Goal: Contribute content: Add original content to the website for others to see

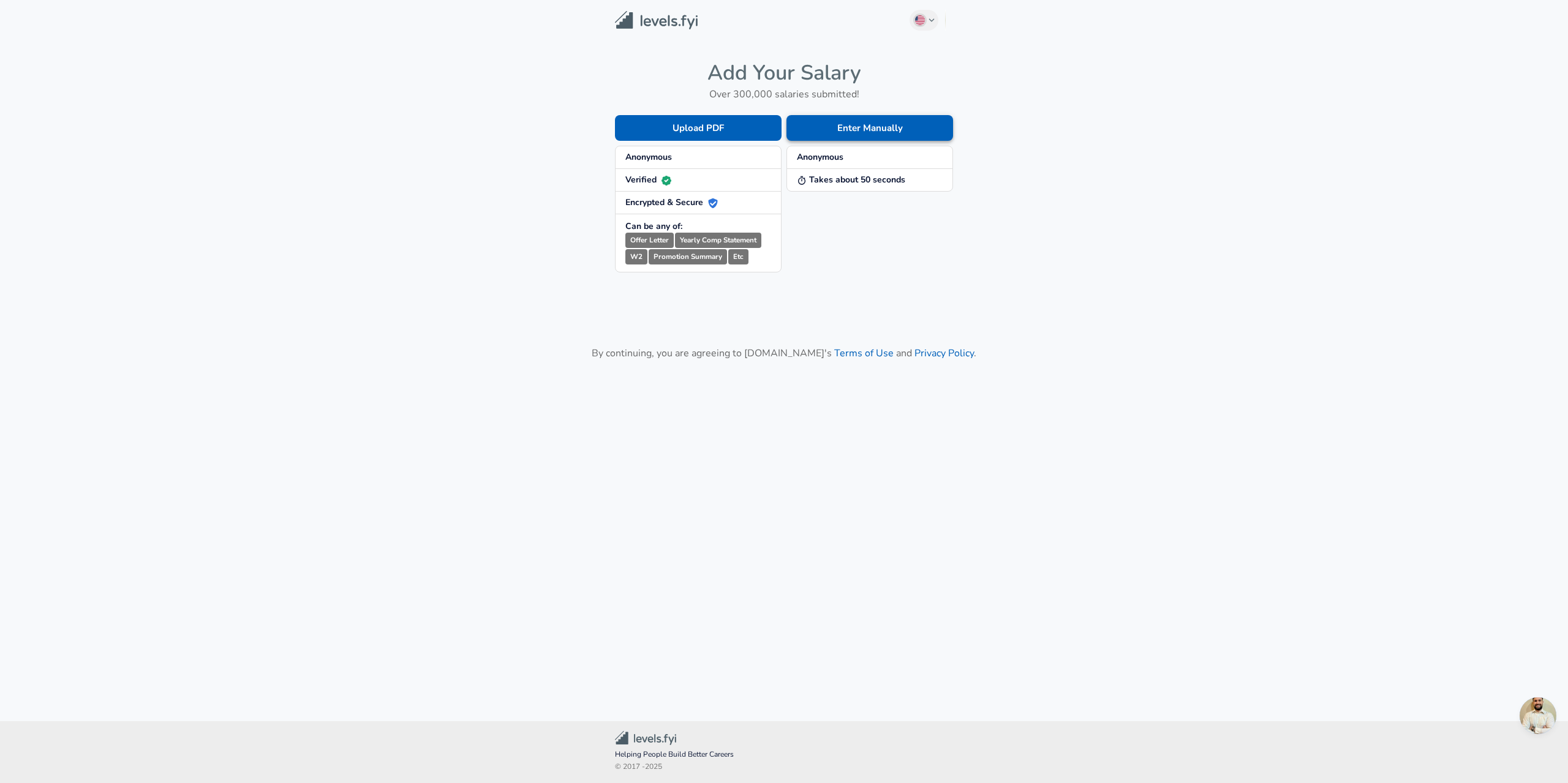
click at [881, 131] on button "Enter Manually" at bounding box center [869, 128] width 166 height 26
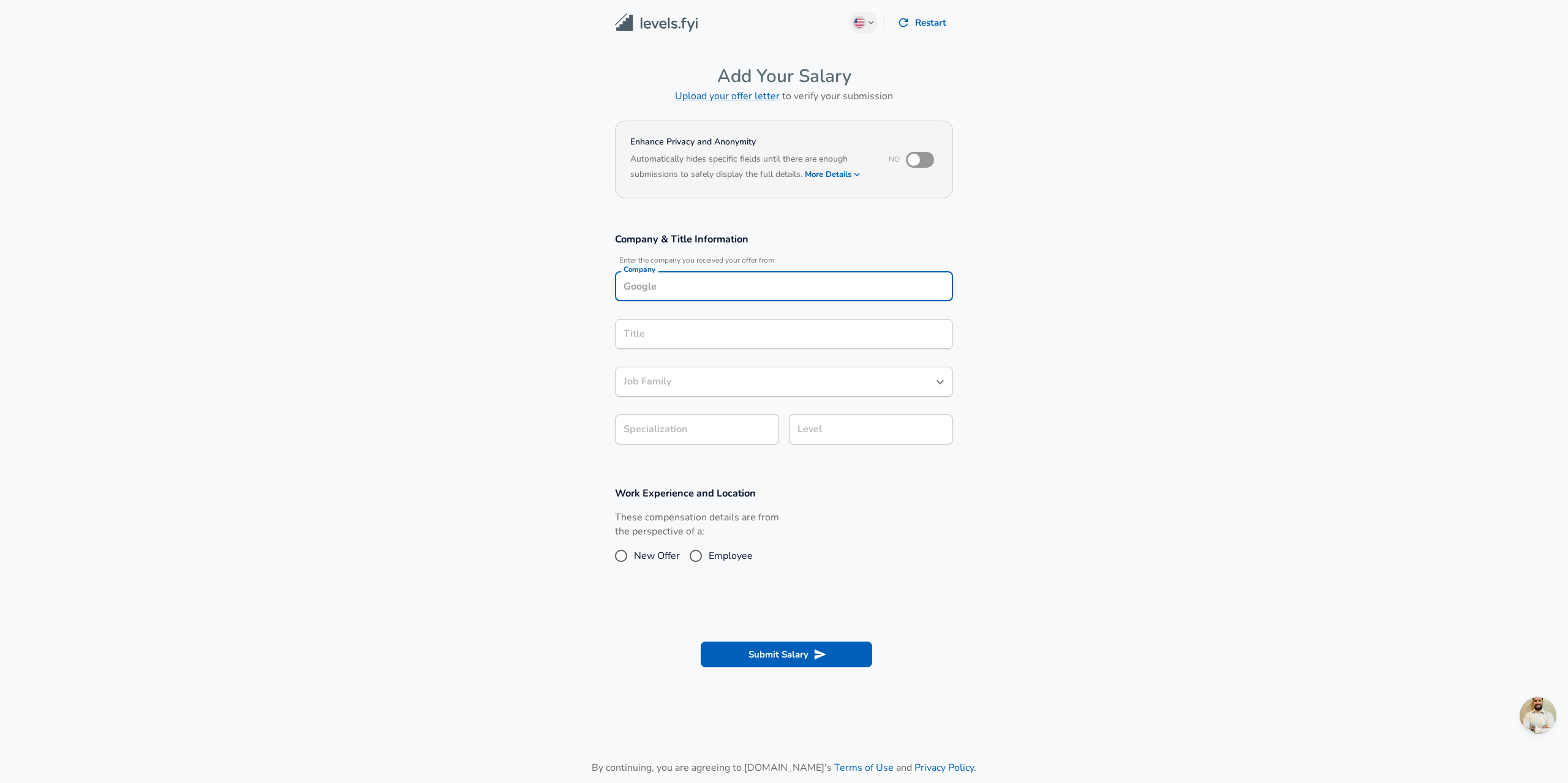
click at [685, 278] on input "Company" at bounding box center [784, 287] width 327 height 19
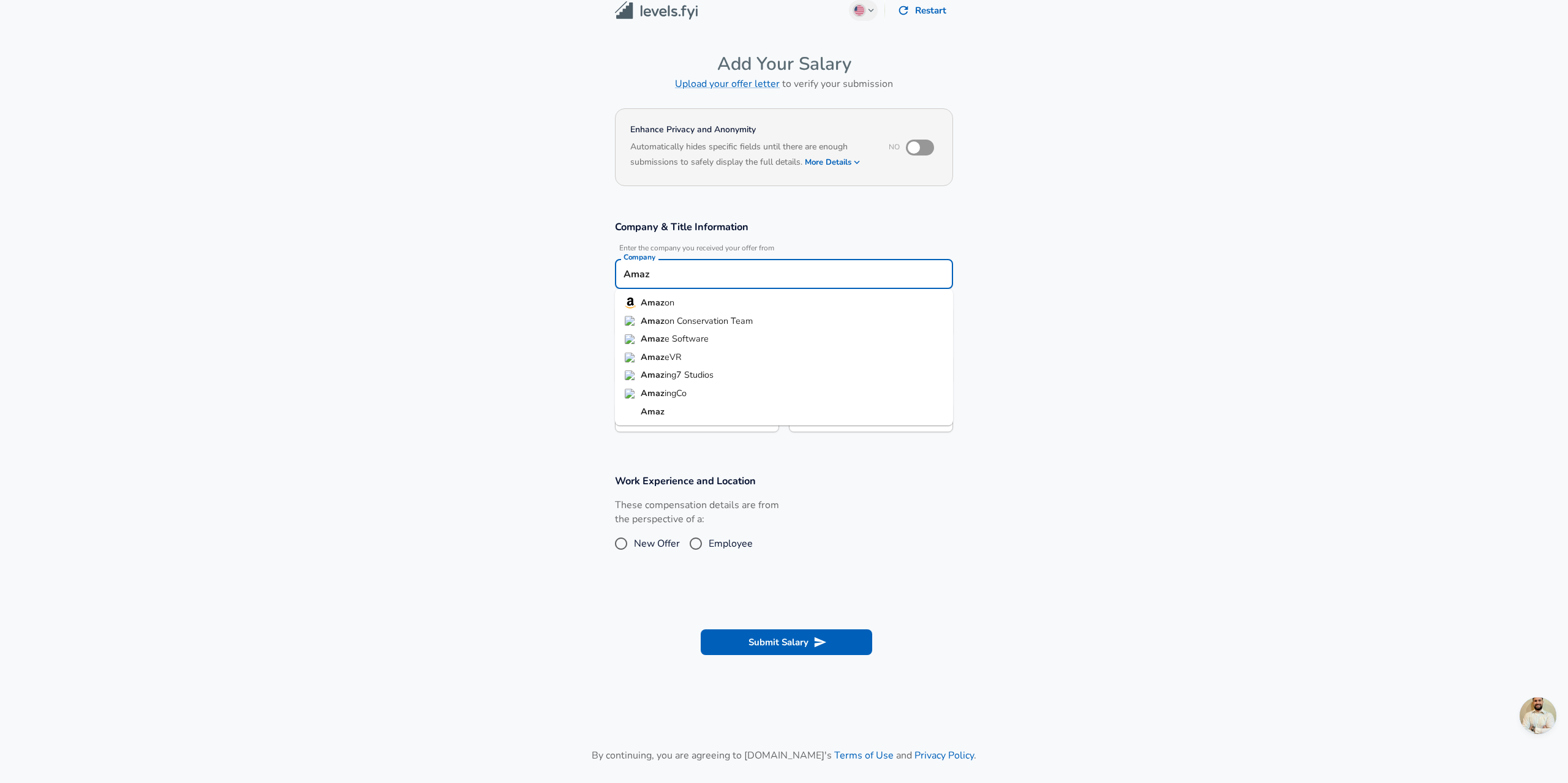
click at [660, 301] on strong "Amaz" at bounding box center [652, 302] width 24 height 13
type input "Amazon"
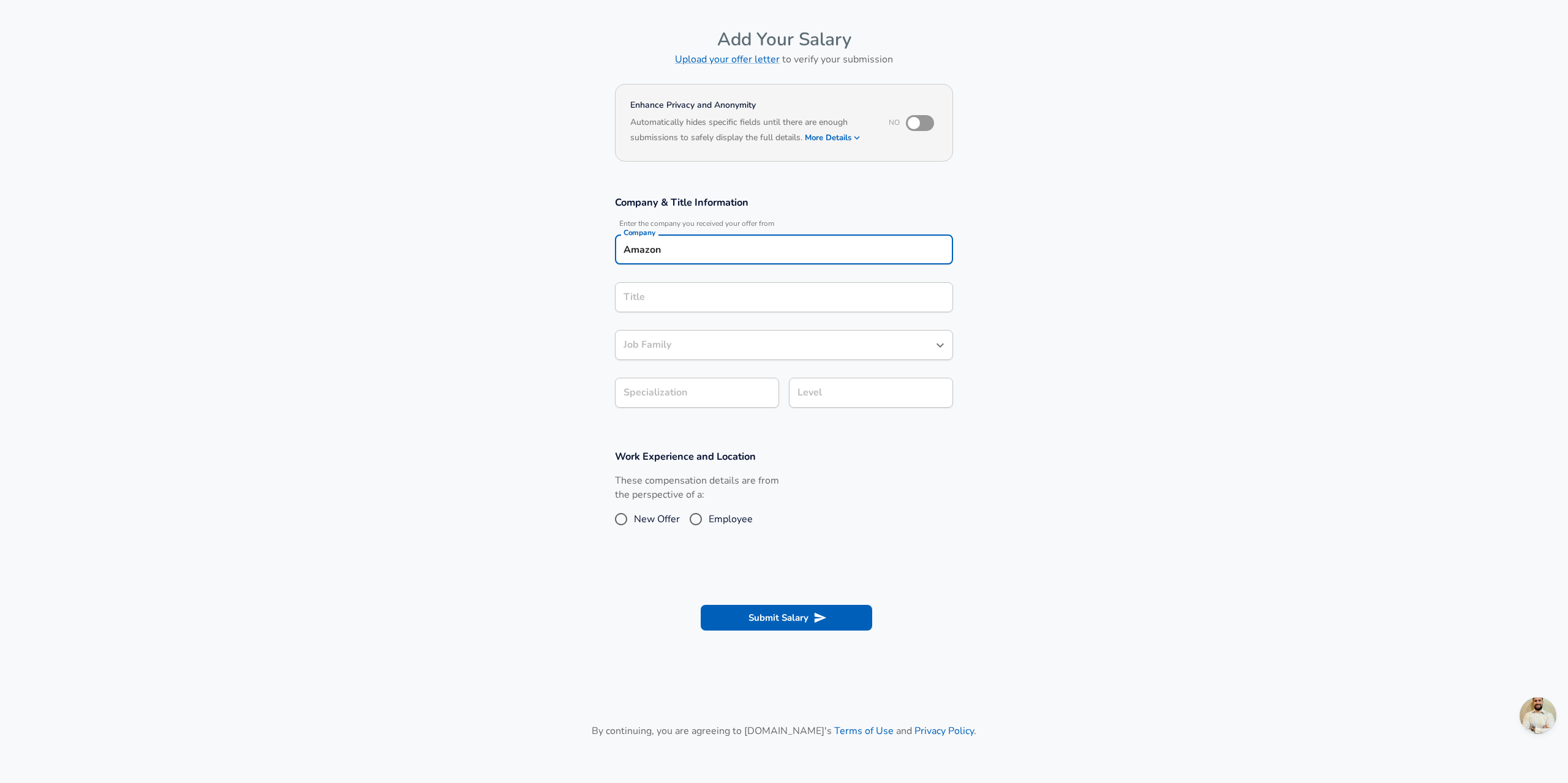
click at [654, 307] on input "Title" at bounding box center [784, 298] width 327 height 19
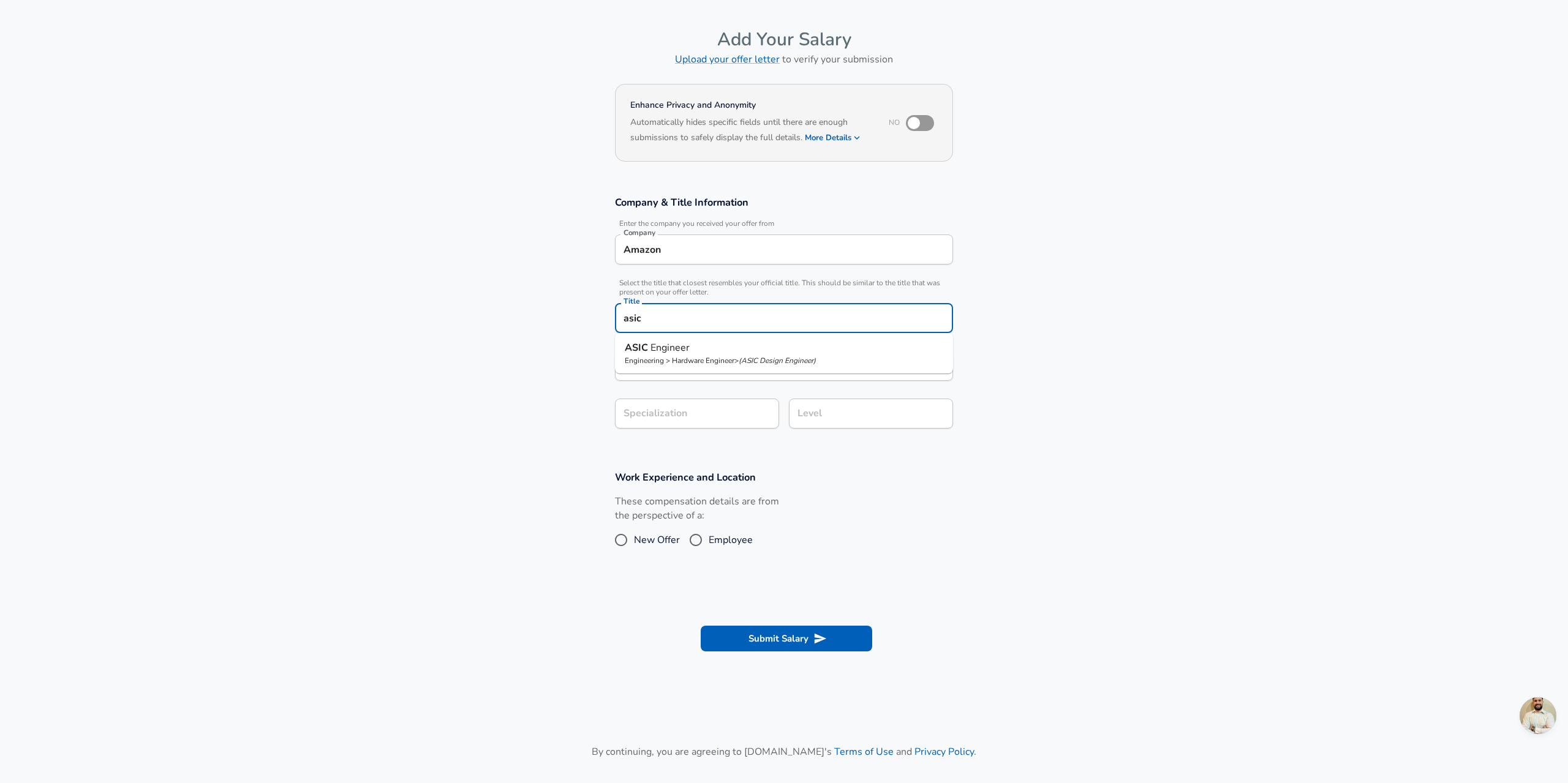
click at [654, 358] on p "Engineering > Hardware Engineer > ( ASIC Design Engineer )" at bounding box center [784, 360] width 318 height 11
type input "ASIC Engineer"
type input "Digital IC"
type input "Hardware Engineer"
type input "ASIC Engineer"
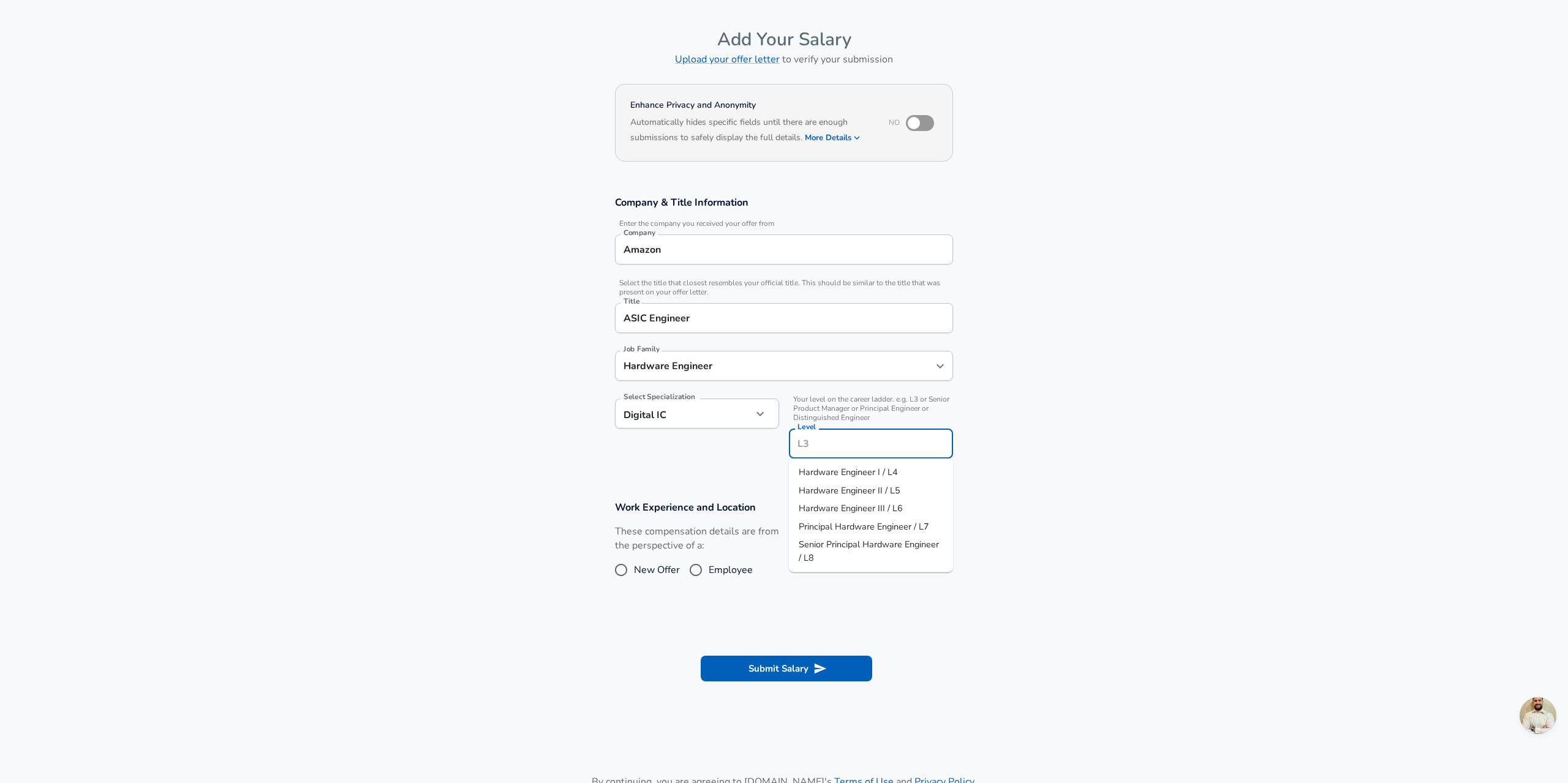
scroll to position [61, 0]
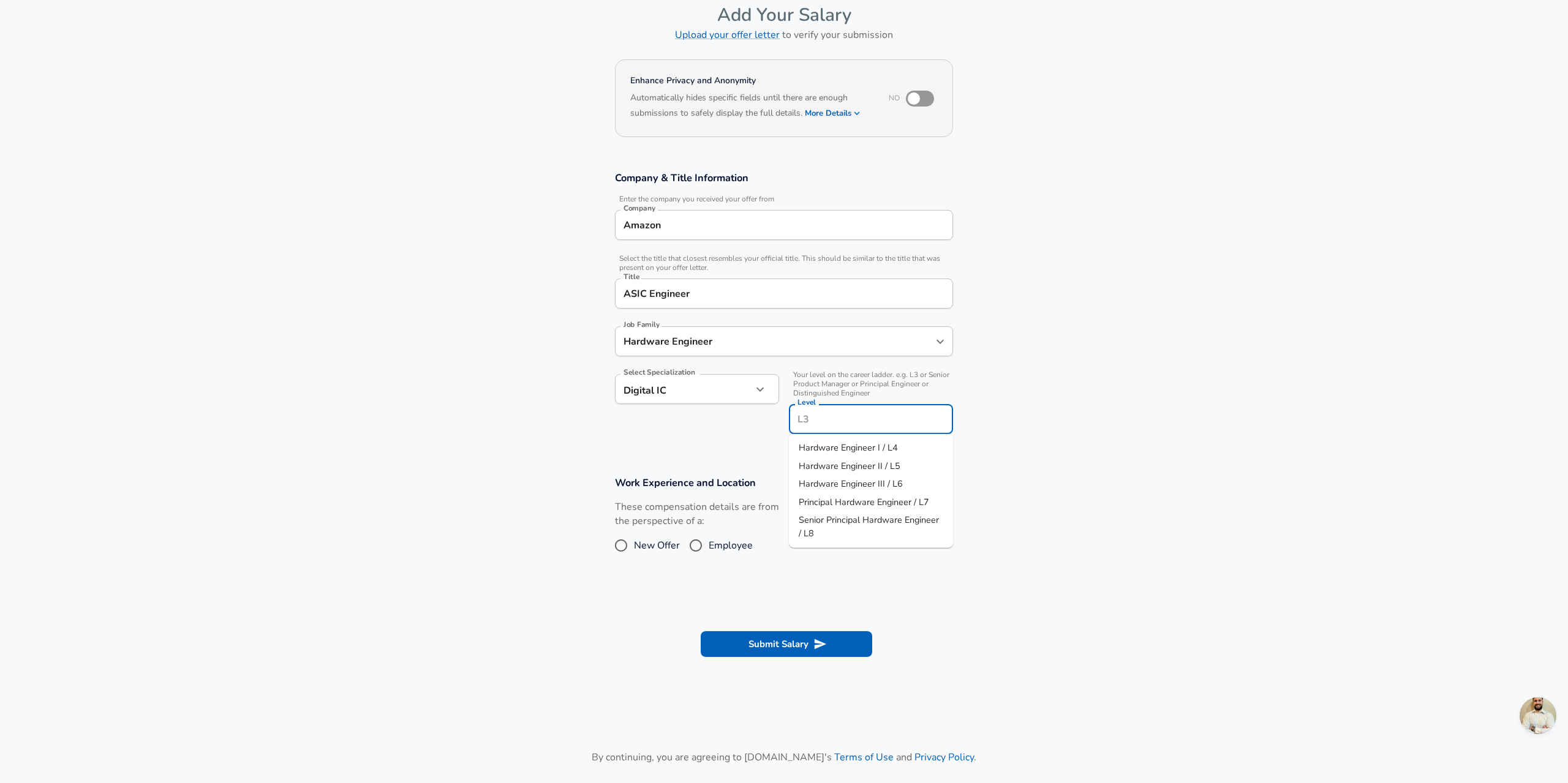
click at [811, 412] on input "Level" at bounding box center [870, 420] width 153 height 19
click at [852, 483] on span "Hardware Engineer III / L6" at bounding box center [851, 484] width 104 height 13
type input "Hardware Engineer III / L6"
click at [701, 544] on input "Employee" at bounding box center [695, 545] width 26 height 20
radio input "true"
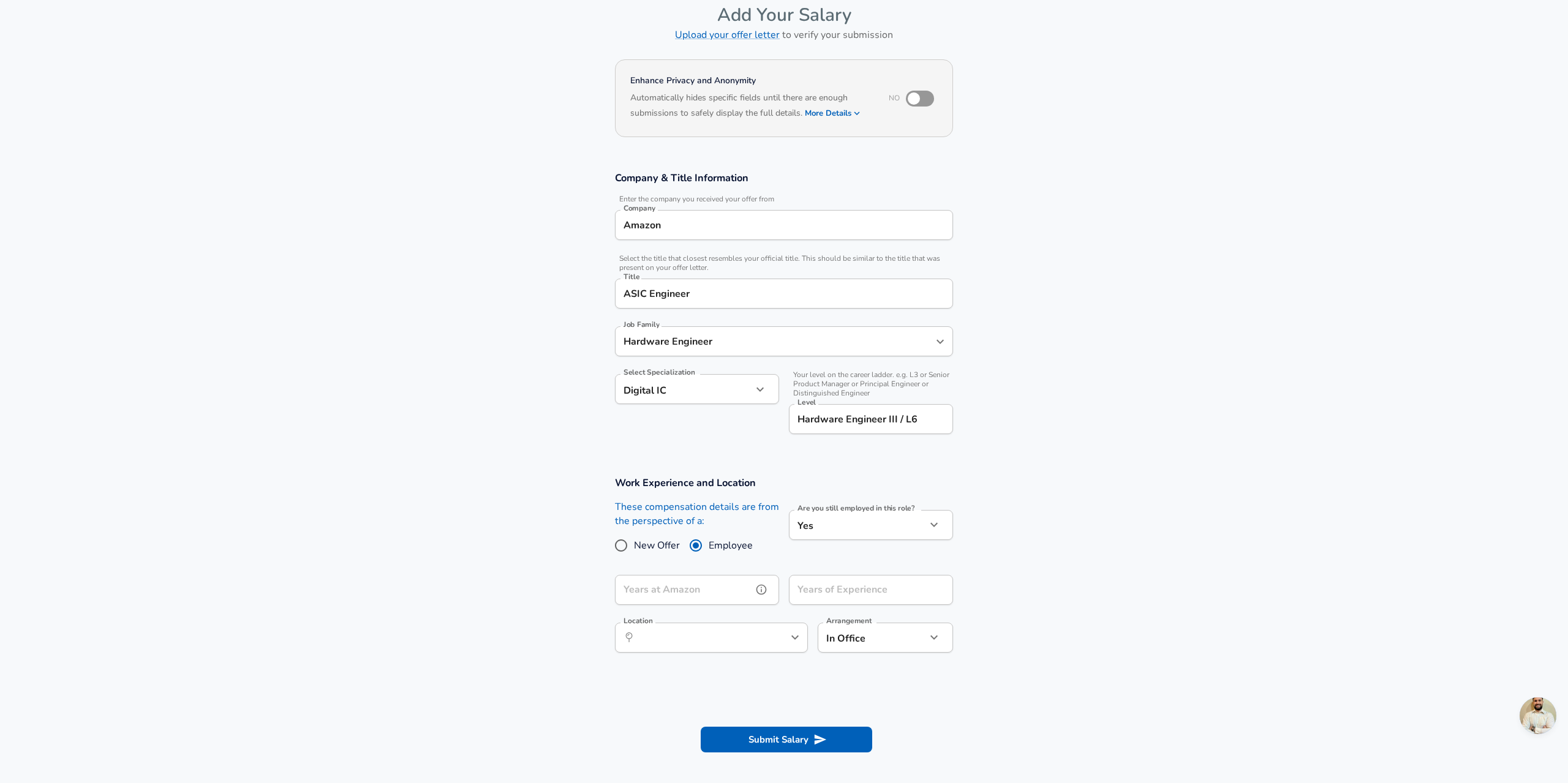
click at [695, 591] on input "Years at Amazon" at bounding box center [684, 589] width 137 height 30
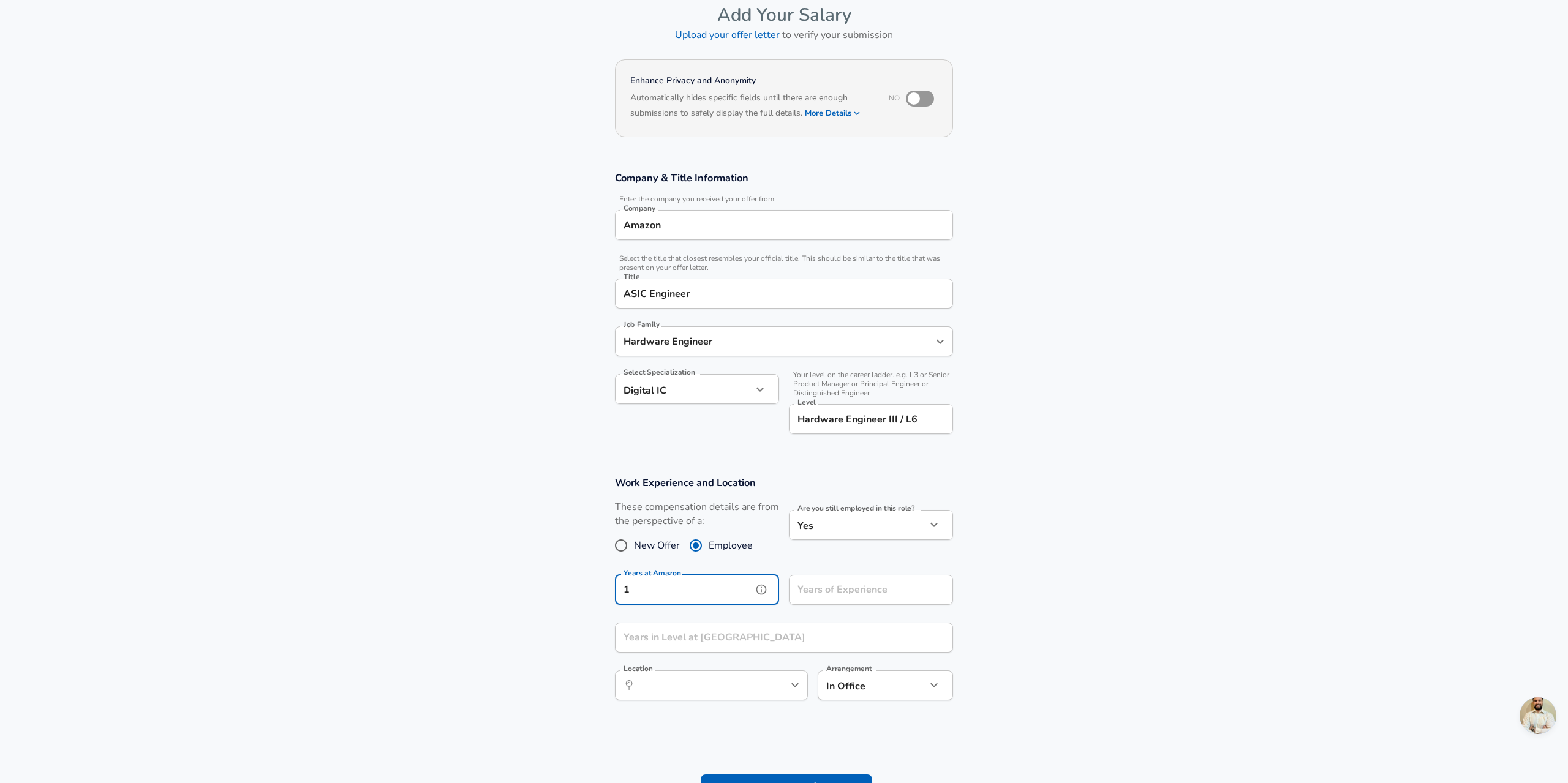
type input "1"
type input "20"
click at [701, 647] on input "Years in Level at [GEOGRAPHIC_DATA]" at bounding box center [770, 637] width 311 height 30
click at [800, 685] on icon "Open" at bounding box center [795, 685] width 15 height 15
type input "1"
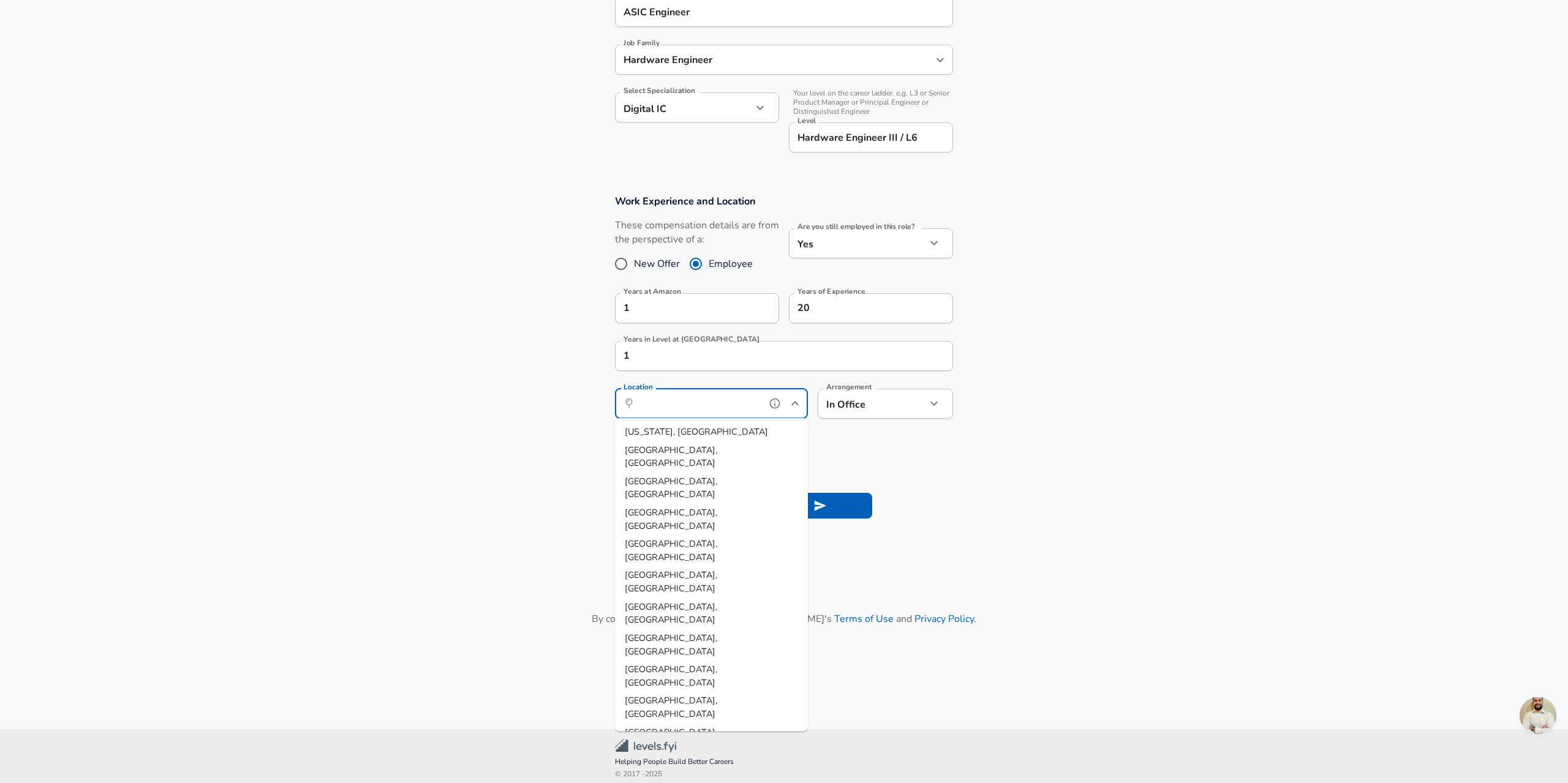
scroll to position [349, 0]
click at [677, 402] on input "Location" at bounding box center [698, 398] width 126 height 19
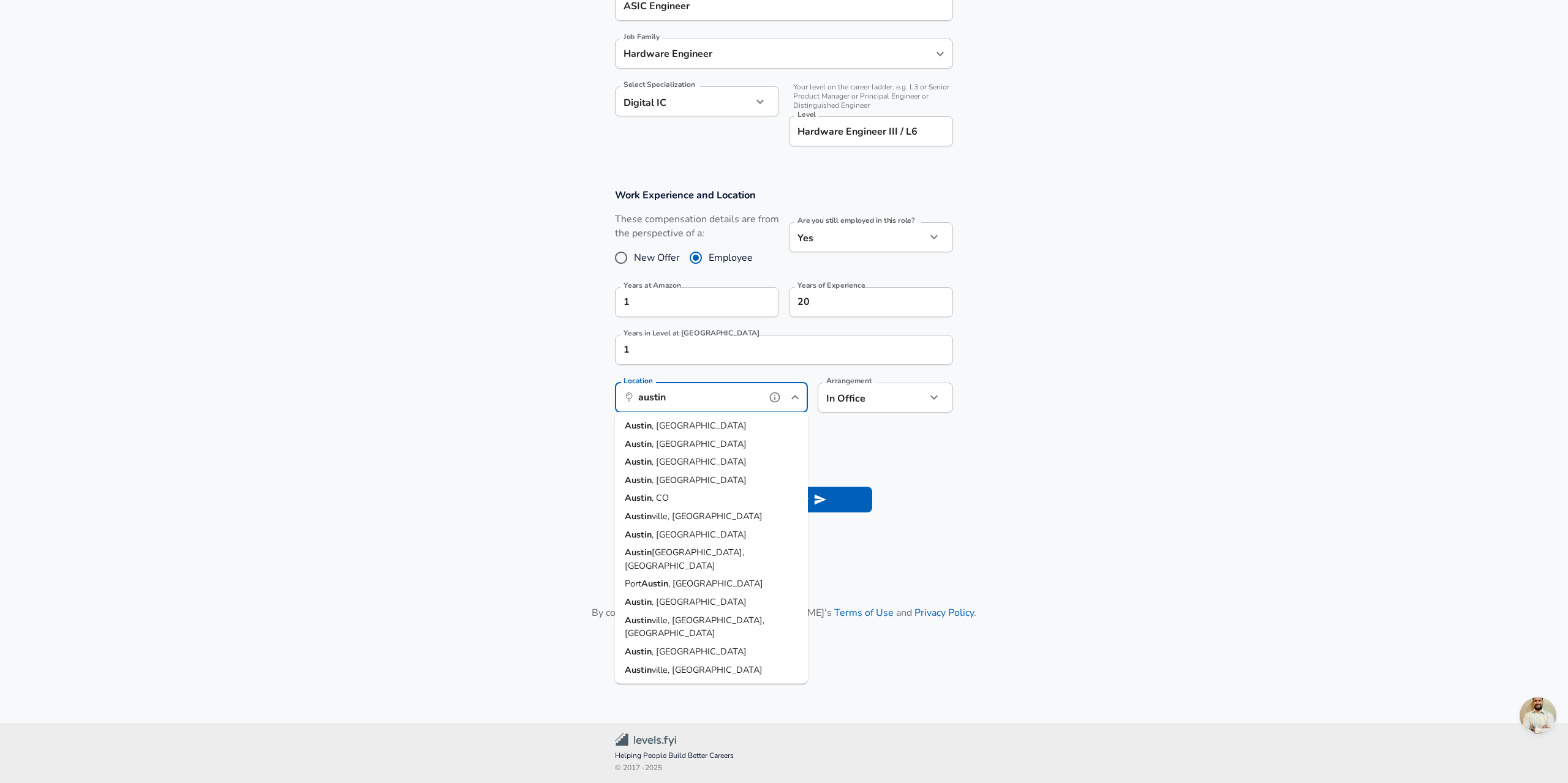
click at [647, 429] on strong "Austin" at bounding box center [638, 425] width 27 height 13
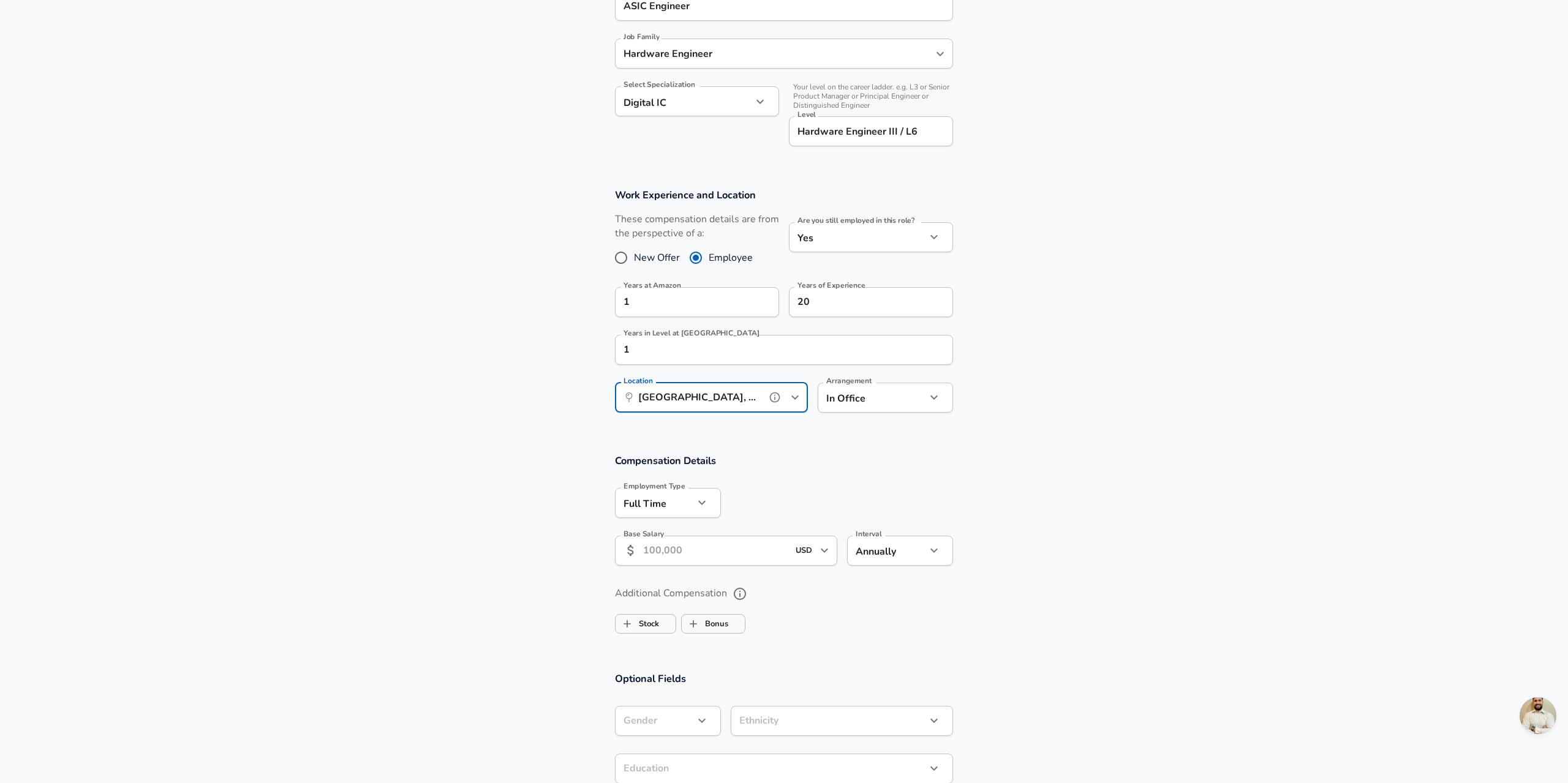
type input "[GEOGRAPHIC_DATA], [GEOGRAPHIC_DATA]"
click at [729, 551] on input "Base Salary" at bounding box center [715, 550] width 145 height 30
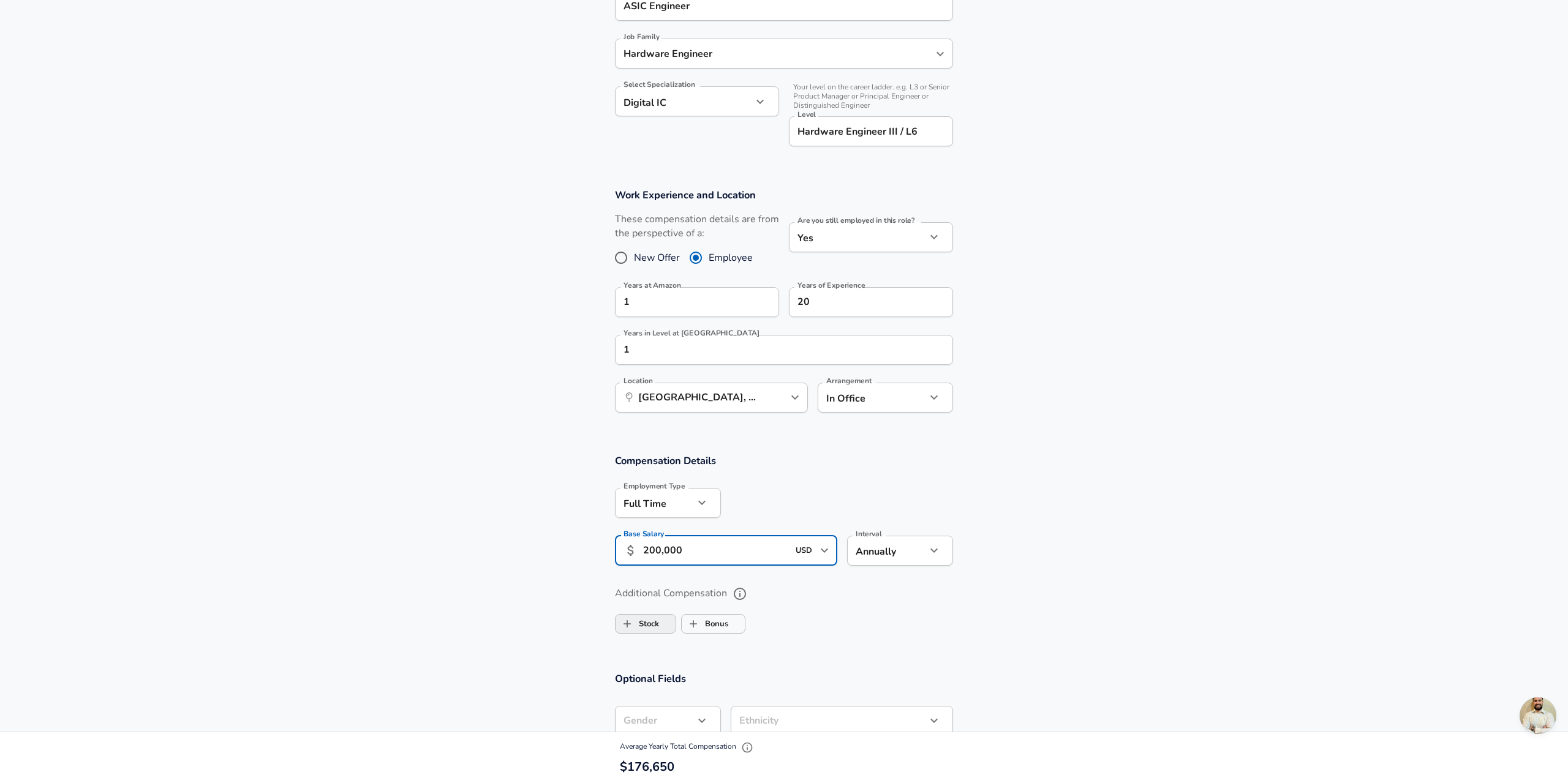
type input "200,000"
click at [664, 629] on span "Stock" at bounding box center [645, 624] width 60 height 24
checkbox input "true"
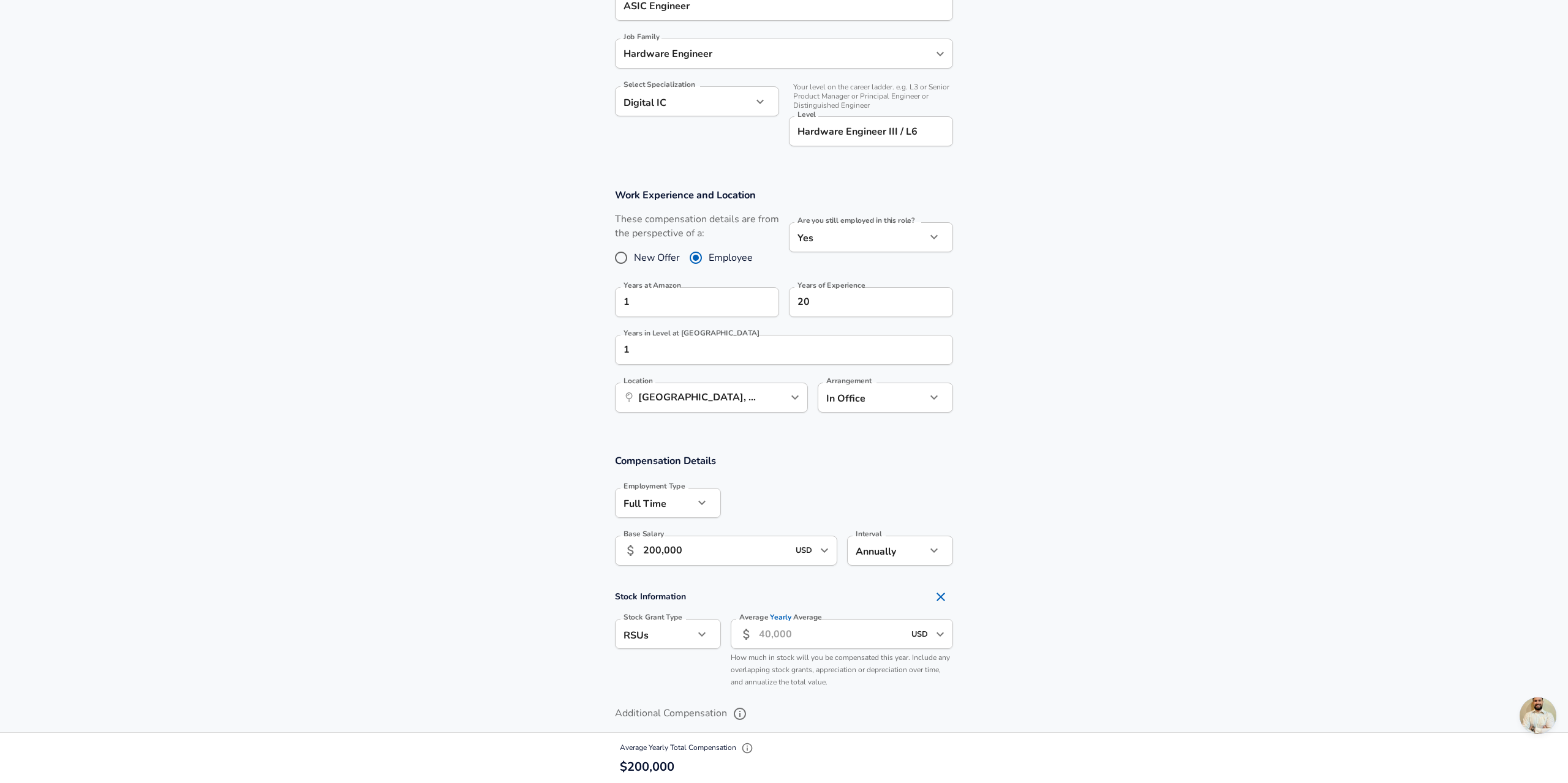
click at [781, 634] on input "Average Yearly Average" at bounding box center [831, 634] width 145 height 30
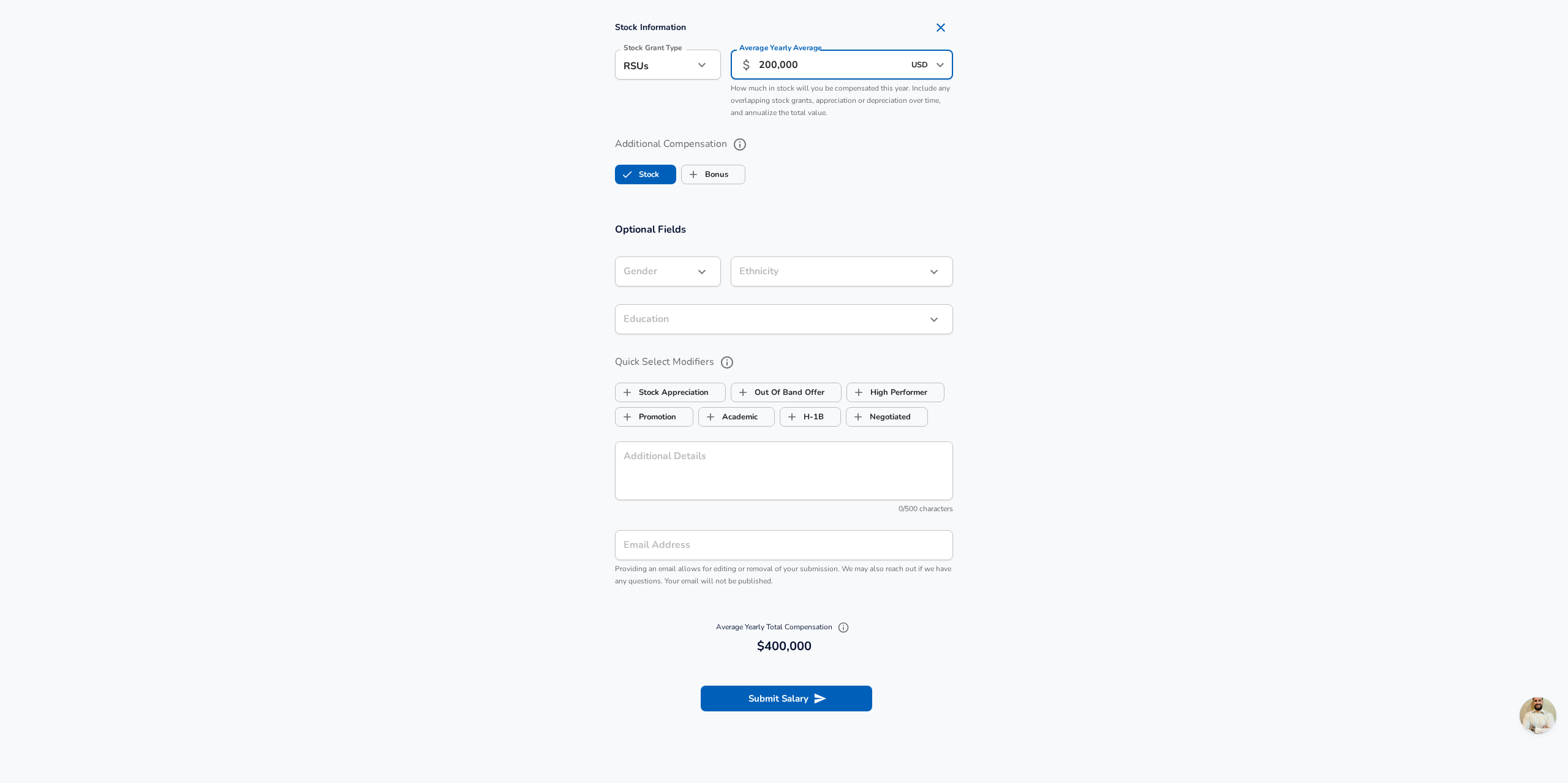
scroll to position [922, 0]
type input "200,000"
click at [788, 537] on input "Email Address" at bounding box center [784, 541] width 338 height 30
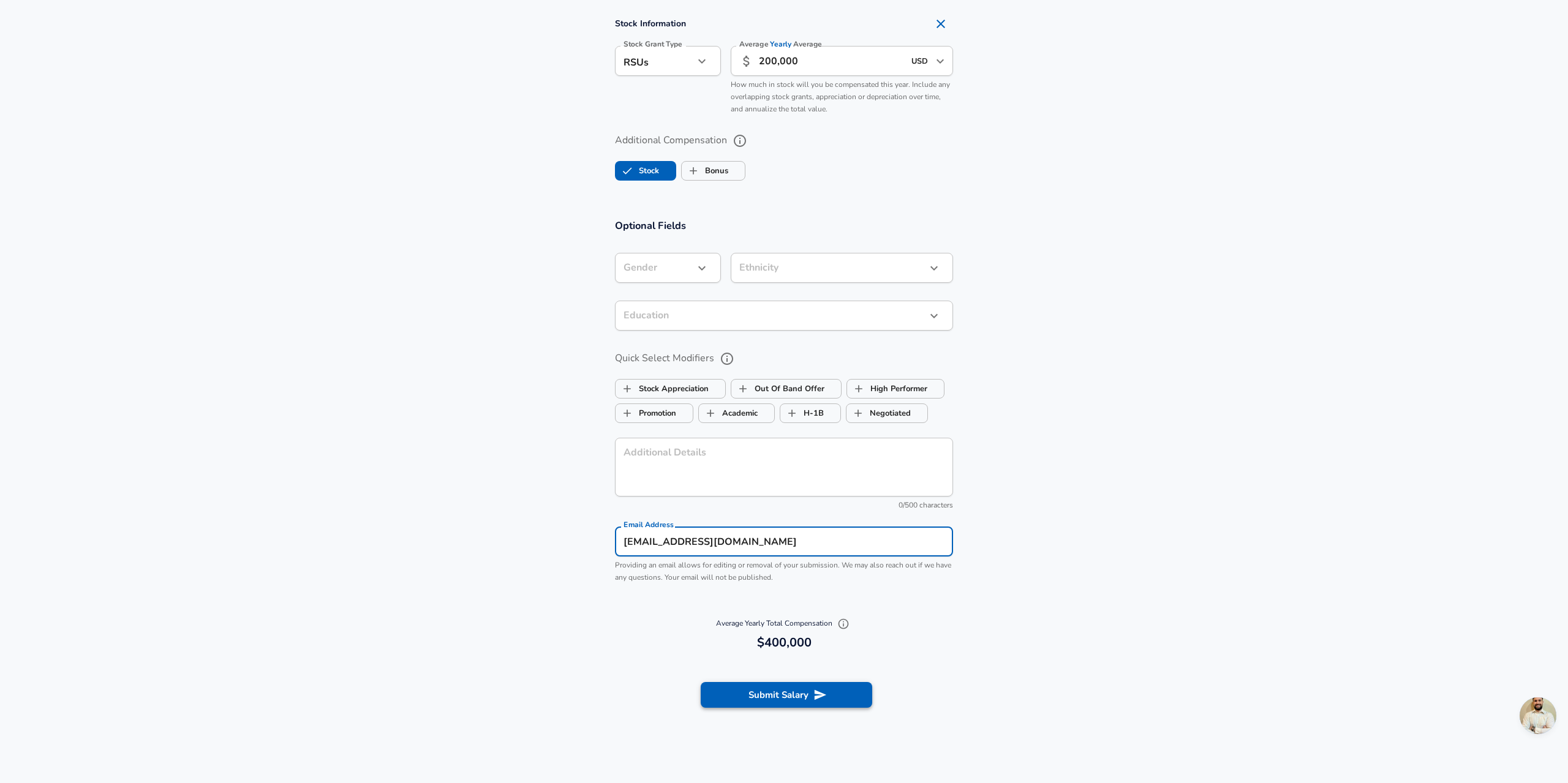
type input "[EMAIL_ADDRESS][DOMAIN_NAME]"
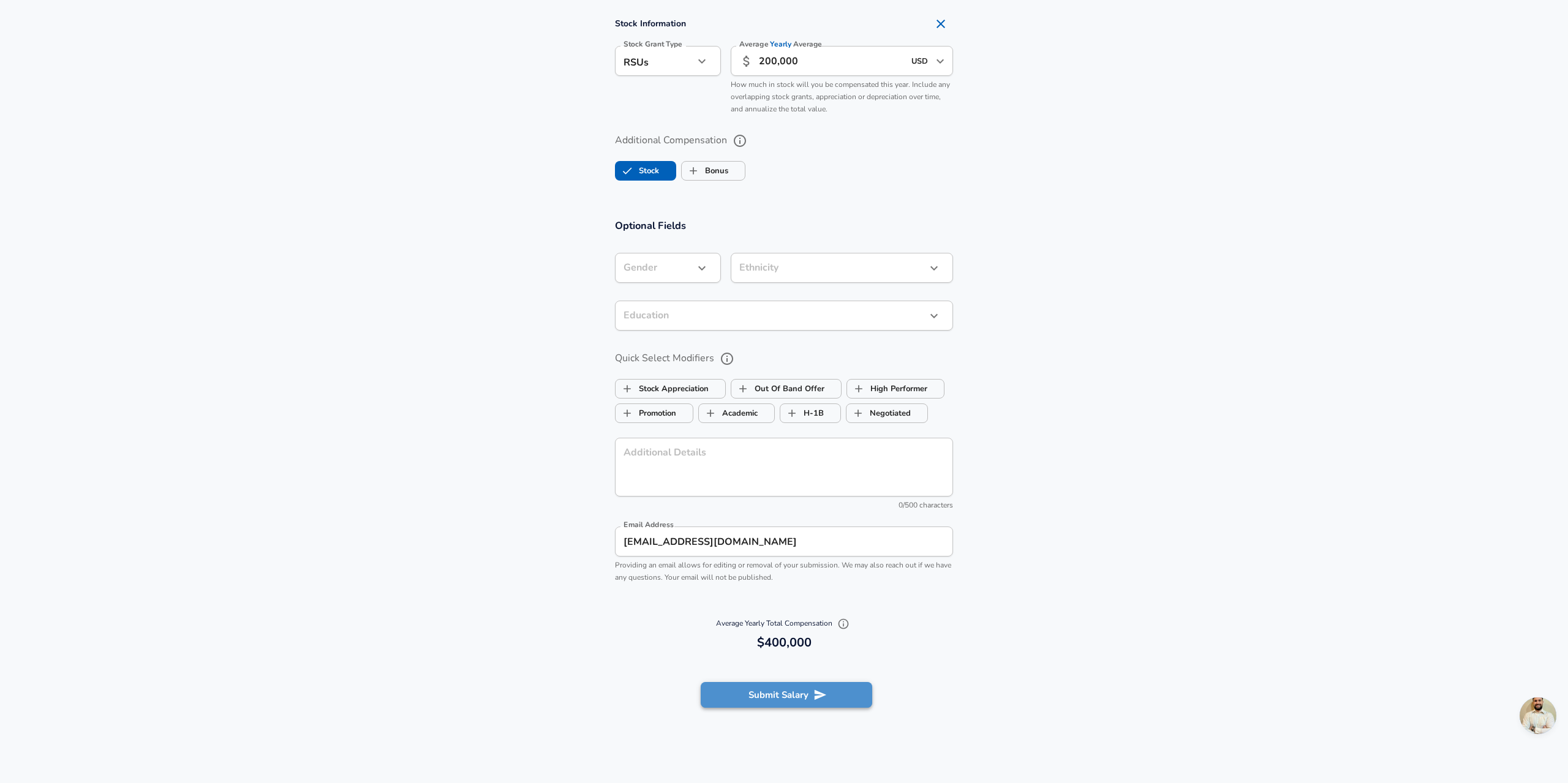
click at [794, 695] on button "Submit Salary" at bounding box center [786, 695] width 171 height 26
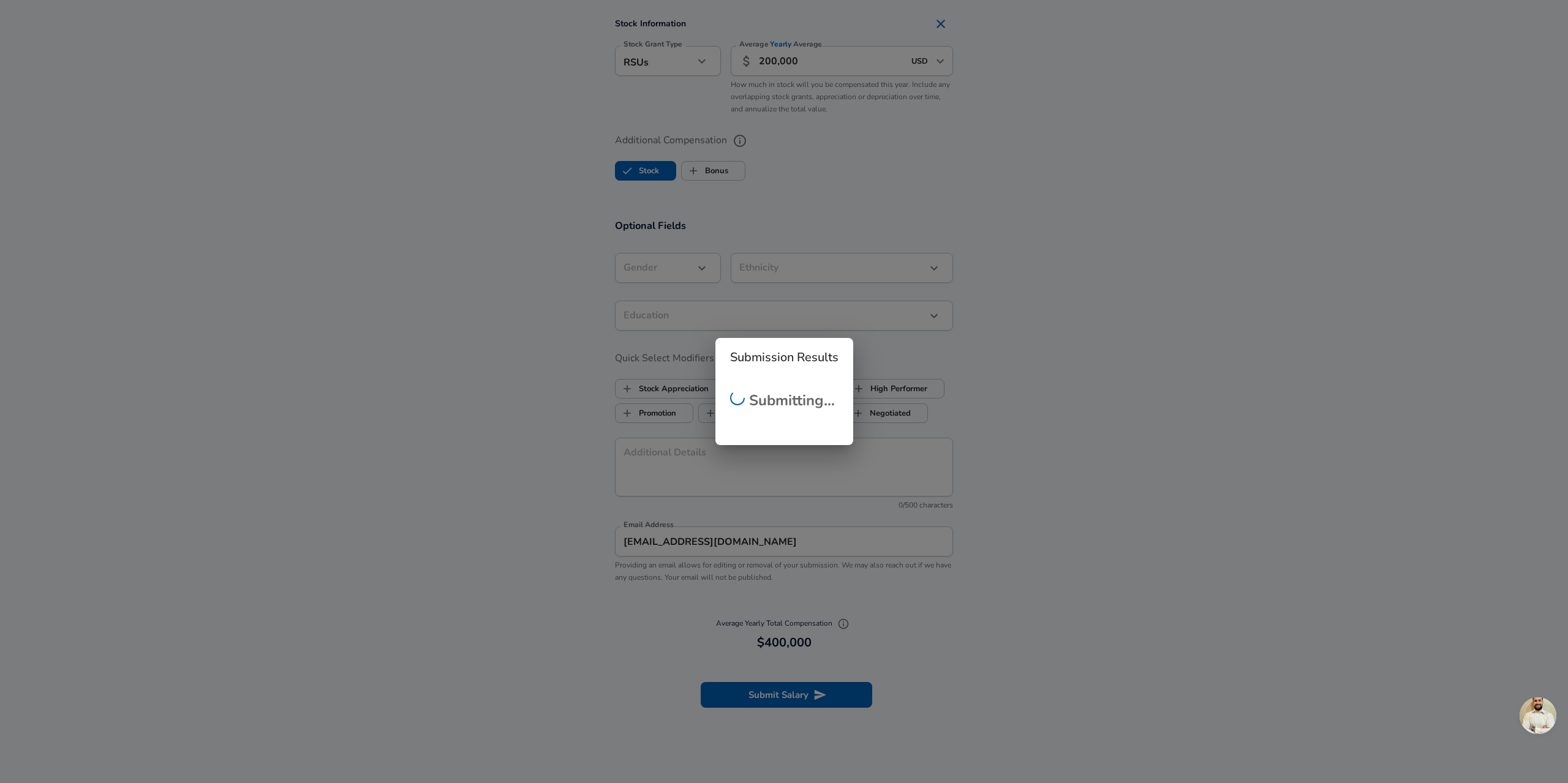
scroll to position [149, 0]
